Goal: Task Accomplishment & Management: Use online tool/utility

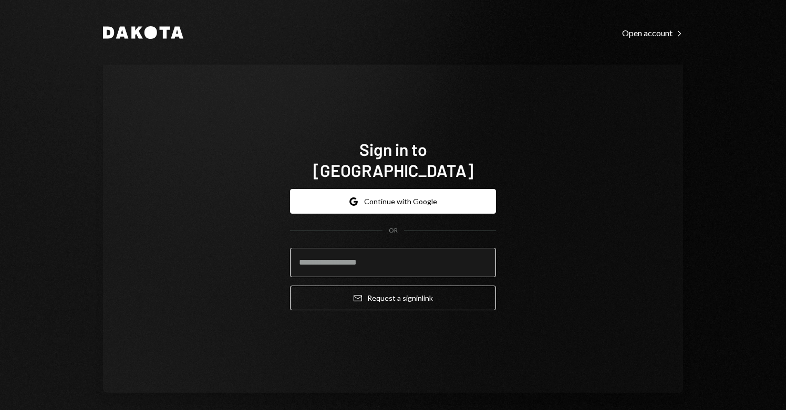
click at [347, 261] on input "email" at bounding box center [393, 262] width 206 height 29
type input "**********"
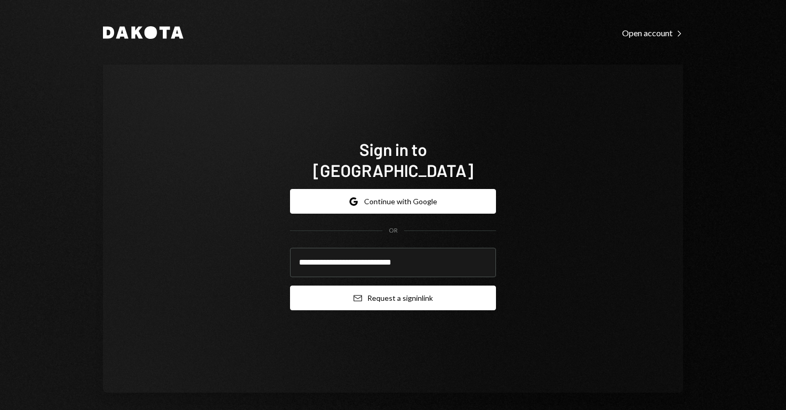
click at [392, 289] on button "Email Request a sign in link" at bounding box center [393, 298] width 206 height 25
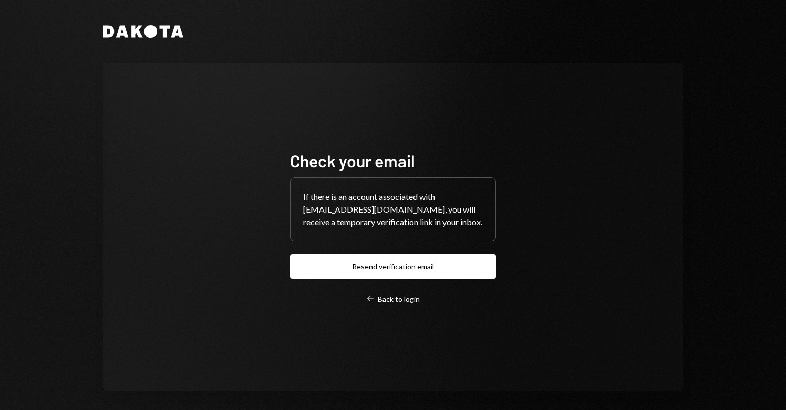
click at [397, 292] on div "Check your email If there is an account associated with lize.steenkamp@hadronla…" at bounding box center [393, 227] width 206 height 154
click at [396, 300] on div "Left Arrow Back to login" at bounding box center [393, 299] width 54 height 9
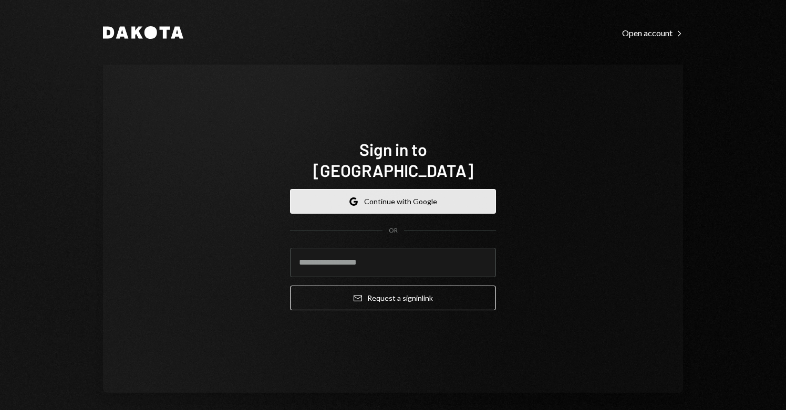
click at [392, 189] on button "Google Continue with Google" at bounding box center [393, 201] width 206 height 25
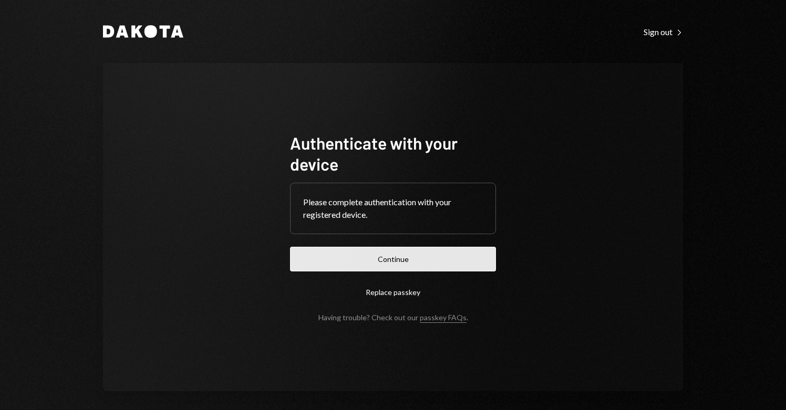
click at [371, 269] on button "Continue" at bounding box center [393, 259] width 206 height 25
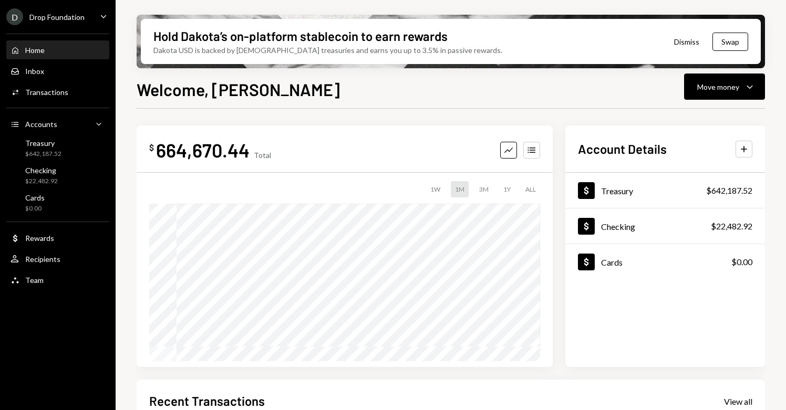
click at [90, 14] on div "D Drop Foundation Caret Down" at bounding box center [58, 16] width 116 height 17
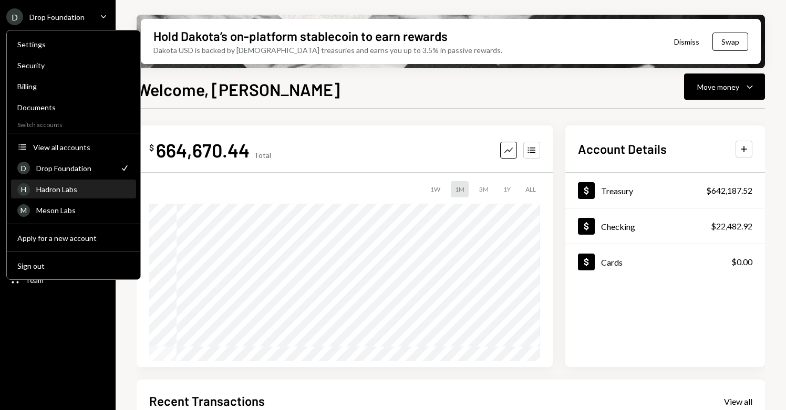
click at [66, 192] on div "Hadron Labs" at bounding box center [82, 189] width 93 height 9
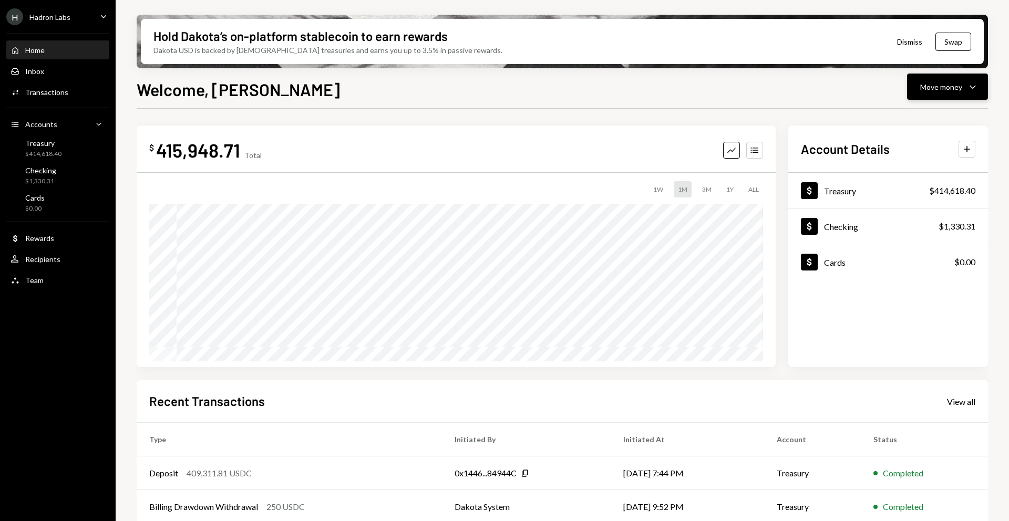
click at [785, 90] on div "Move money" at bounding box center [941, 86] width 42 height 11
click at [785, 116] on div "Send" at bounding box center [938, 118] width 77 height 11
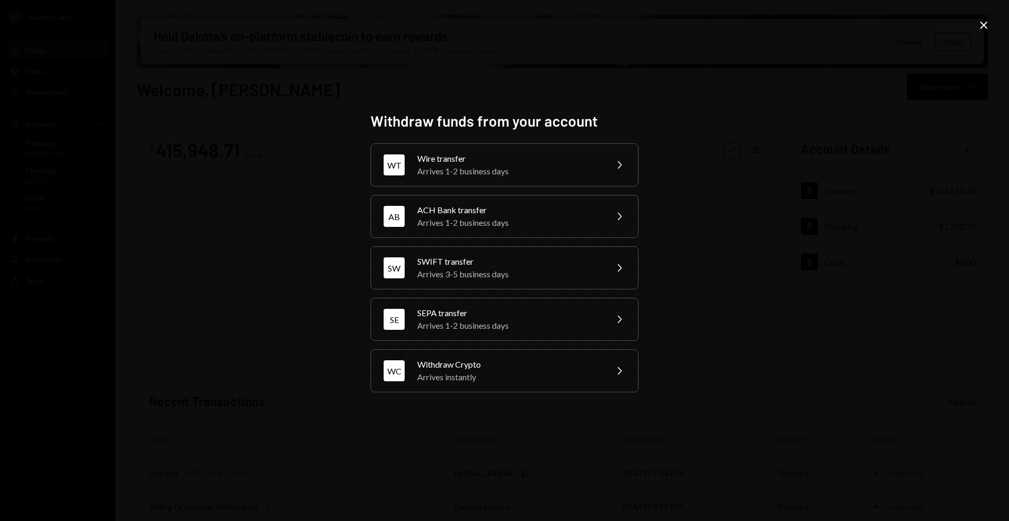
click at [785, 26] on icon at bounding box center [983, 25] width 7 height 7
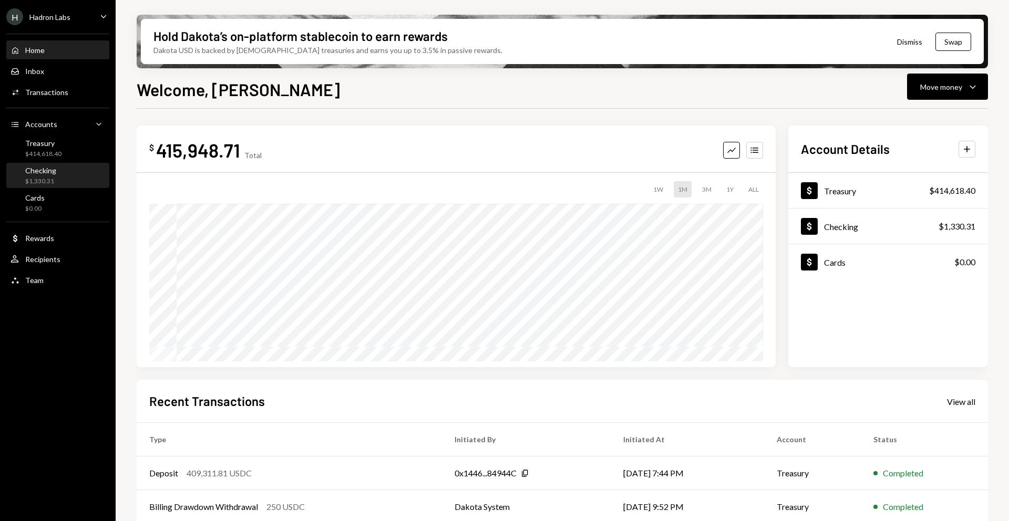
click at [34, 173] on div "Checking" at bounding box center [40, 170] width 31 height 9
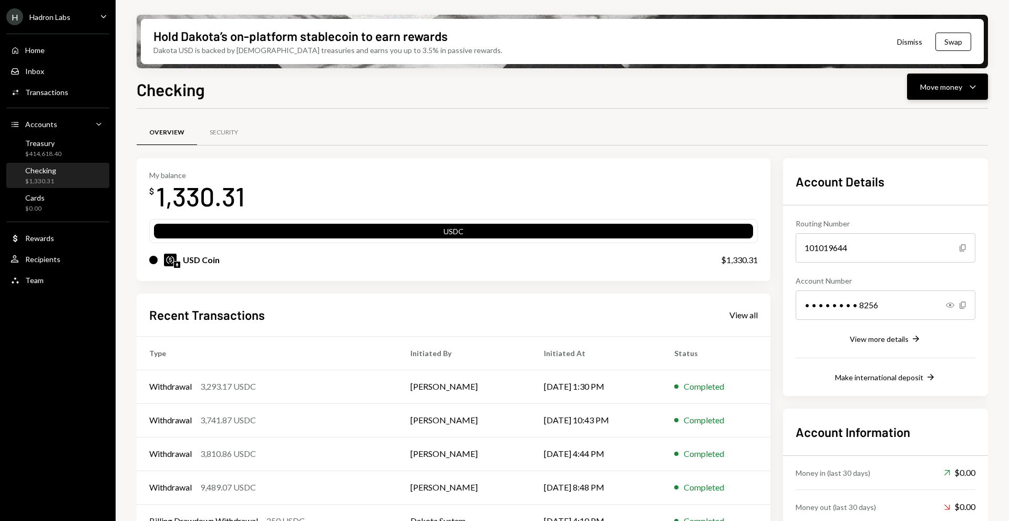
click at [785, 82] on div "Move money" at bounding box center [941, 86] width 42 height 11
click at [785, 120] on div "Send" at bounding box center [938, 118] width 77 height 11
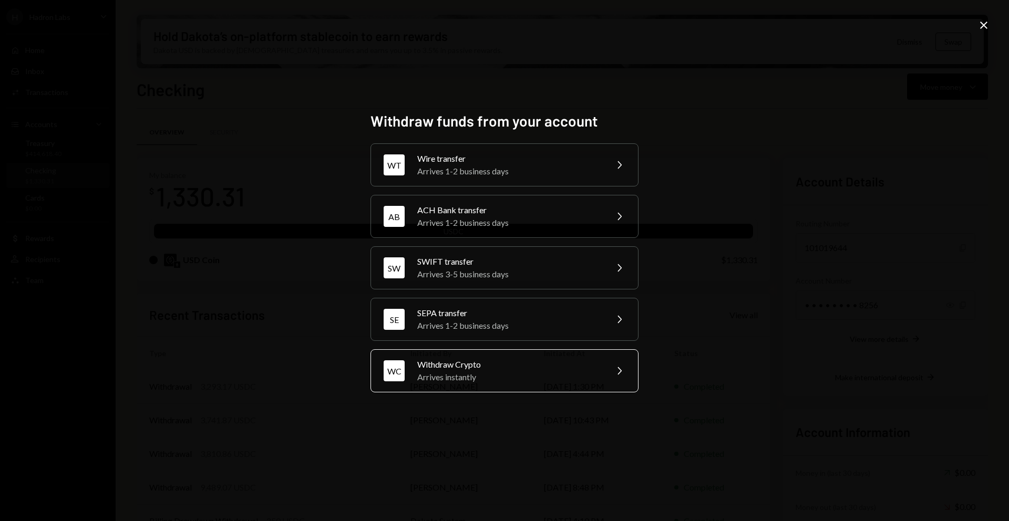
click at [548, 372] on div "Arrives instantly" at bounding box center [508, 377] width 183 height 13
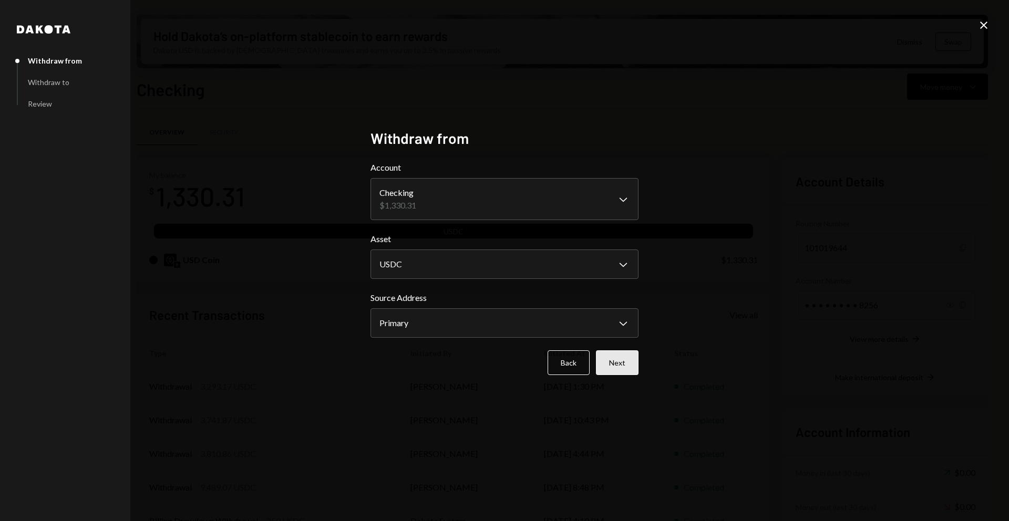
click at [609, 362] on button "Next" at bounding box center [617, 362] width 43 height 25
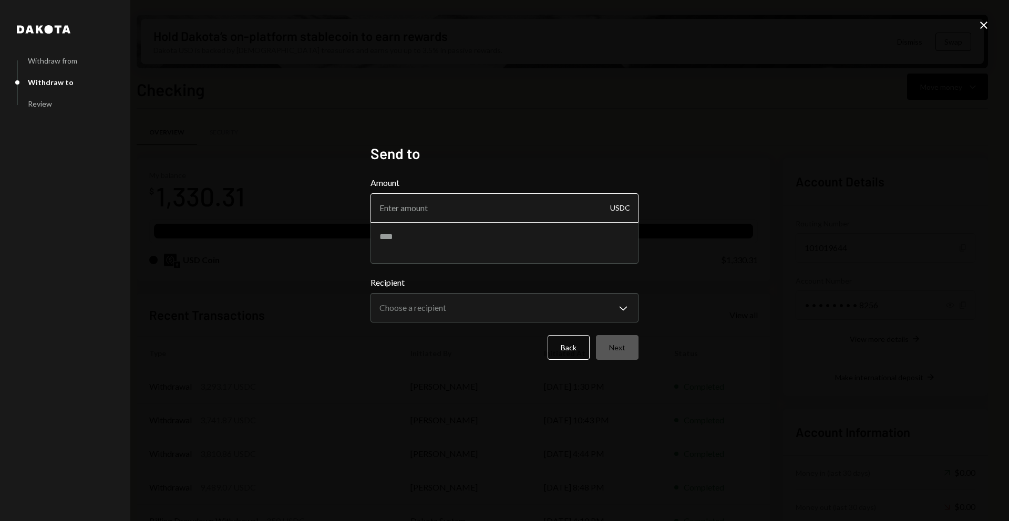
click at [429, 213] on input "Amount" at bounding box center [504, 207] width 268 height 29
type input "400"
click at [415, 251] on textarea at bounding box center [504, 243] width 268 height 42
type textarea "**********"
click at [455, 316] on body "H Hadron Labs Caret Down Home Home Inbox Inbox Activities Transactions Accounts…" at bounding box center [504, 260] width 1009 height 521
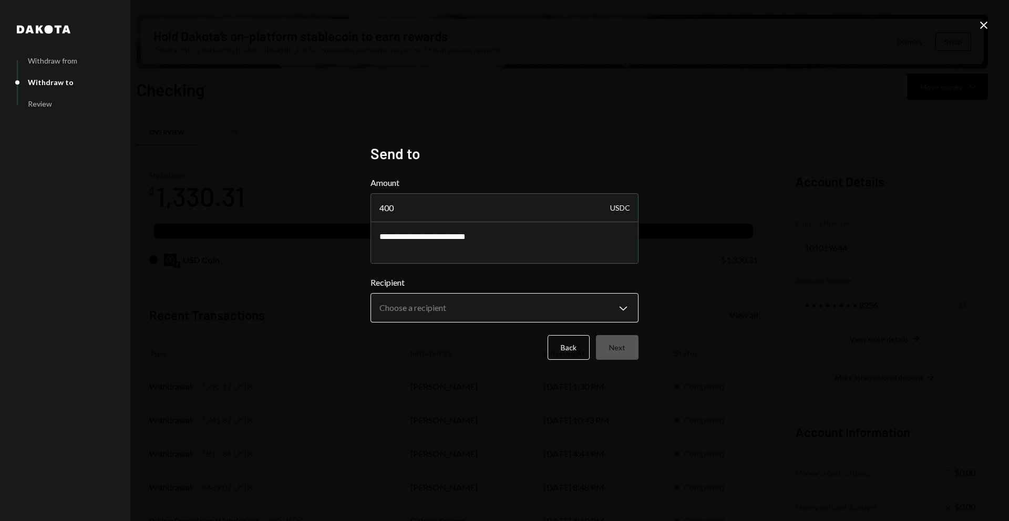
click at [464, 313] on body "H Hadron Labs Caret Down Home Home Inbox Inbox Activities Transactions Accounts…" at bounding box center [504, 260] width 1009 height 521
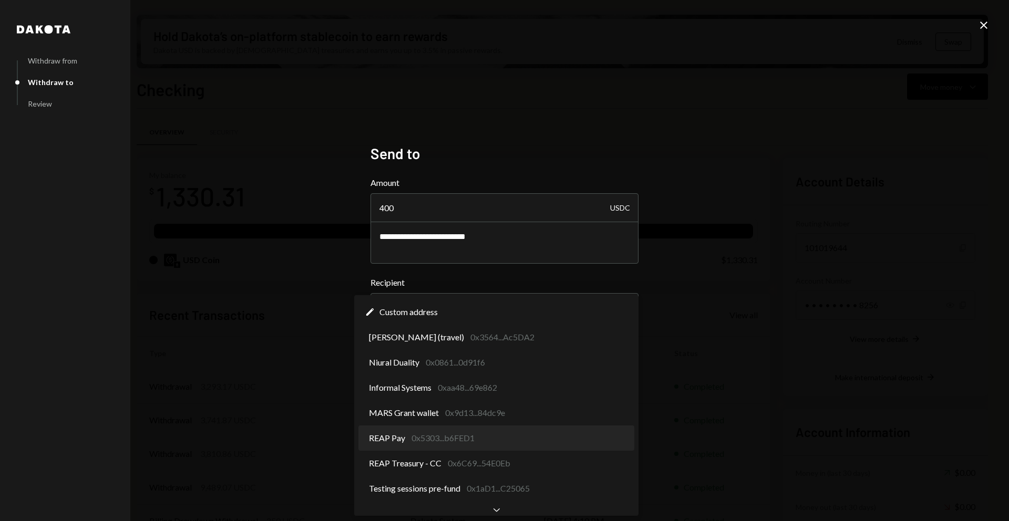
select select "**********"
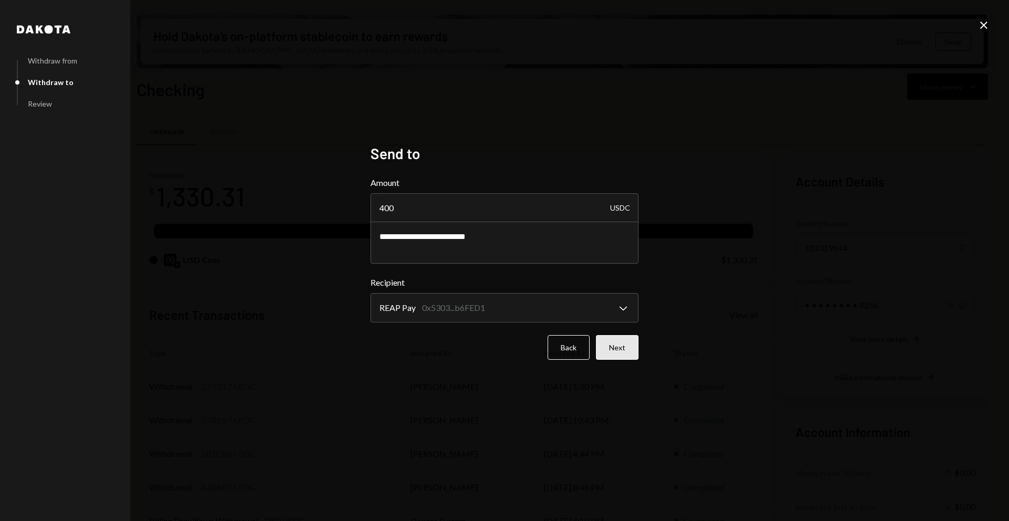
click at [609, 346] on button "Next" at bounding box center [617, 347] width 43 height 25
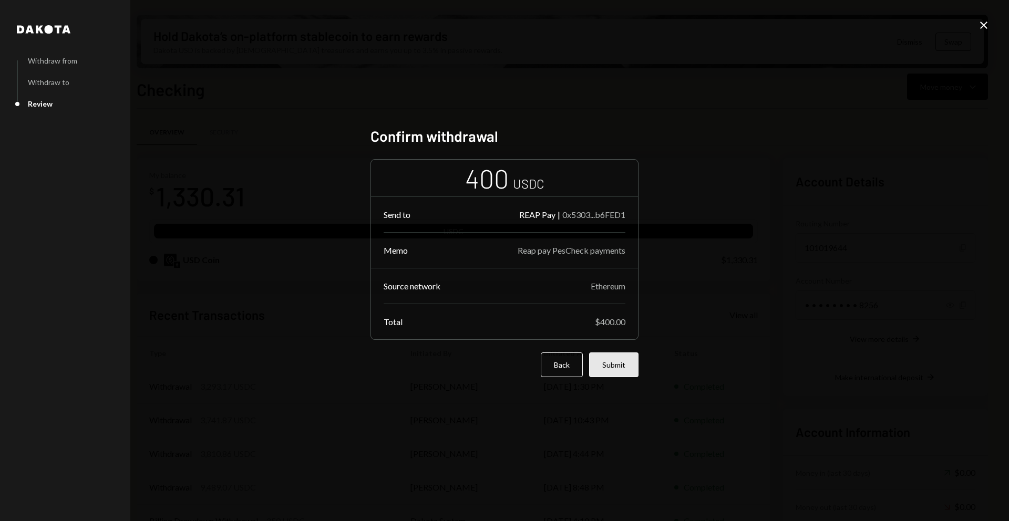
click at [618, 369] on button "Submit" at bounding box center [613, 364] width 49 height 25
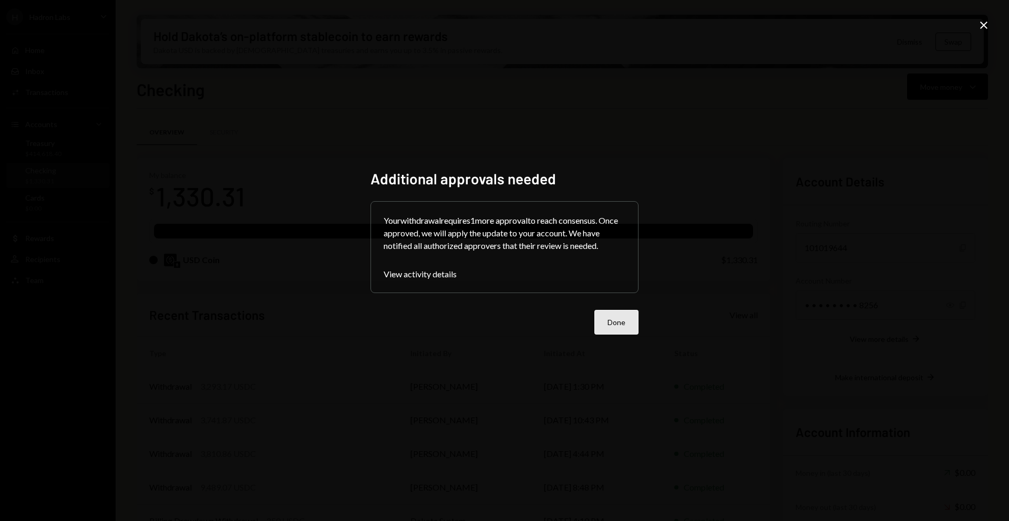
click at [623, 323] on button "Done" at bounding box center [616, 322] width 44 height 25
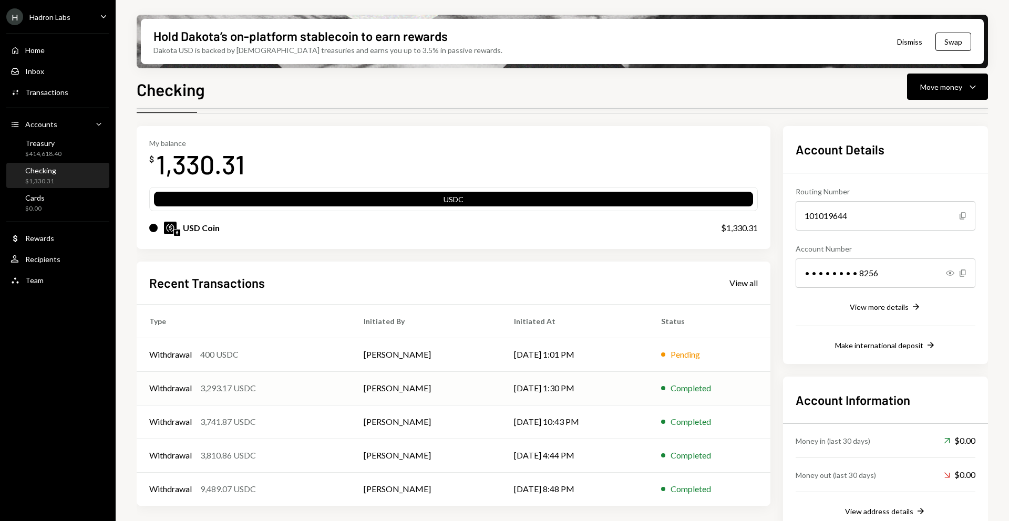
scroll to position [35, 0]
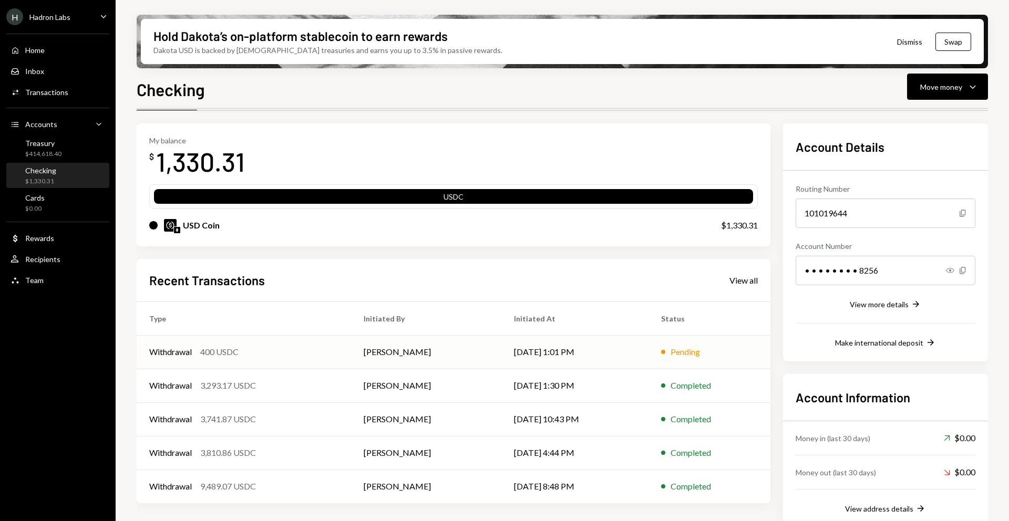
click at [430, 358] on td "[PERSON_NAME]" at bounding box center [426, 352] width 150 height 34
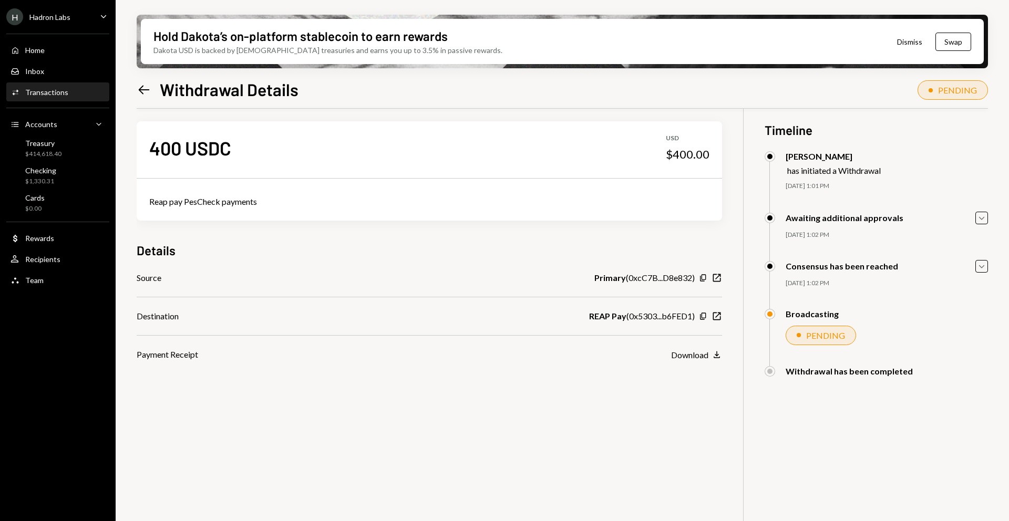
scroll to position [8, 0]
